Goal: Task Accomplishment & Management: Use online tool/utility

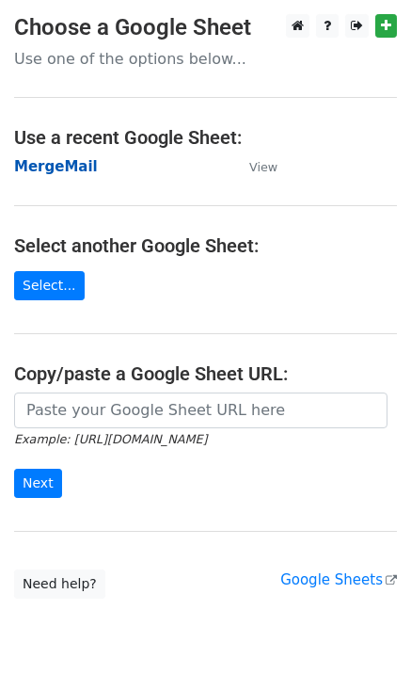
click at [51, 171] on strong "MergeMail" at bounding box center [56, 166] width 84 height 17
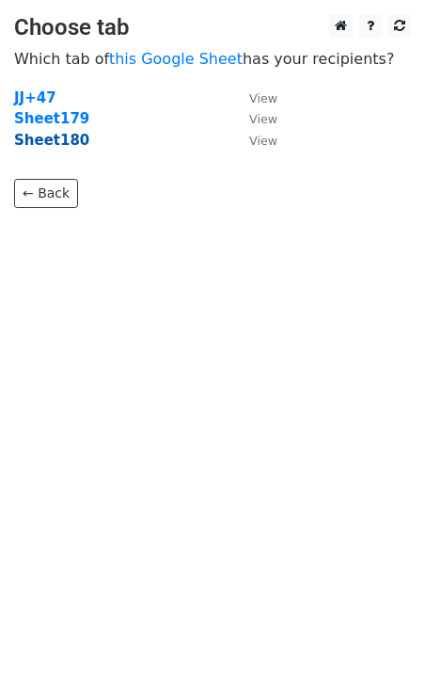
click at [61, 143] on strong "Sheet180" at bounding box center [51, 140] width 75 height 17
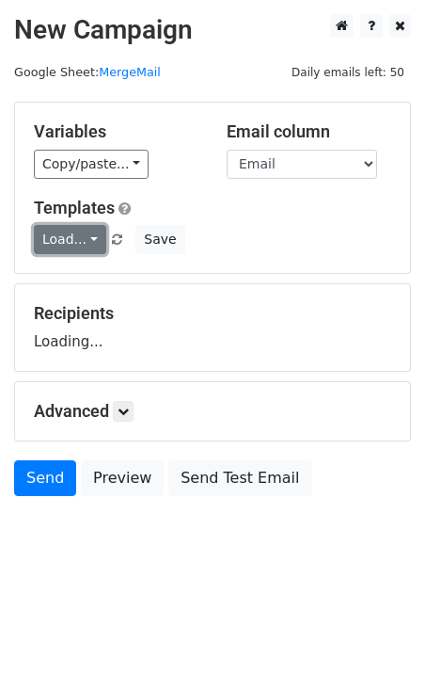
click at [88, 246] on link "Load..." at bounding box center [70, 239] width 72 height 29
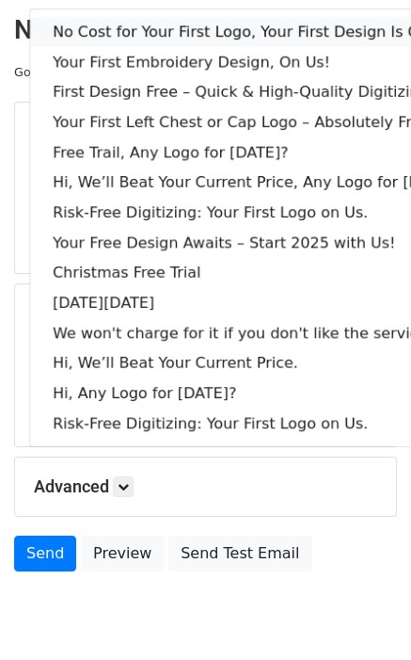
click at [133, 35] on link "No Cost for Your First Logo, Your First Design Is On Us!" at bounding box center [257, 32] width 454 height 30
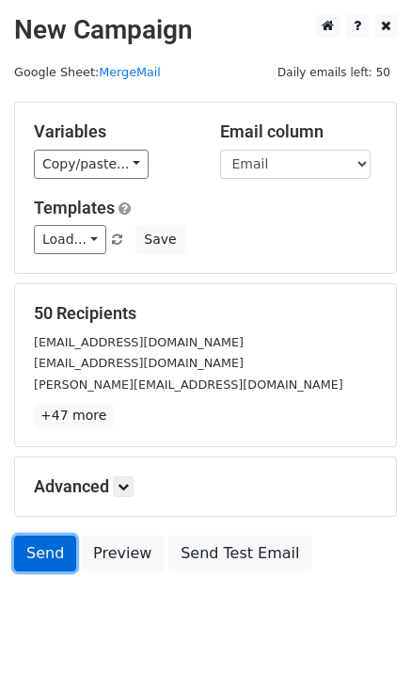
click at [55, 560] on link "Send" at bounding box center [45, 553] width 62 height 36
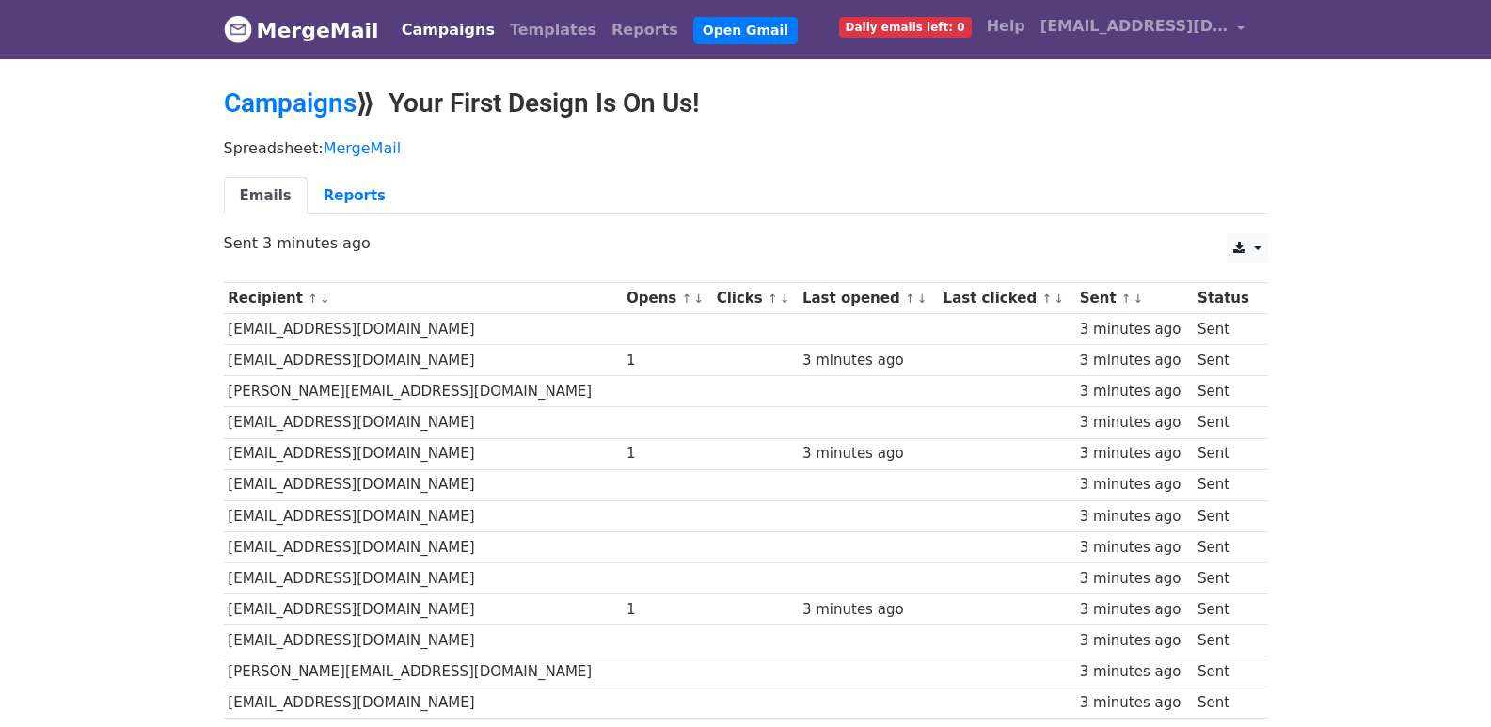
scroll to position [1310, 0]
